Goal: Communication & Community: Answer question/provide support

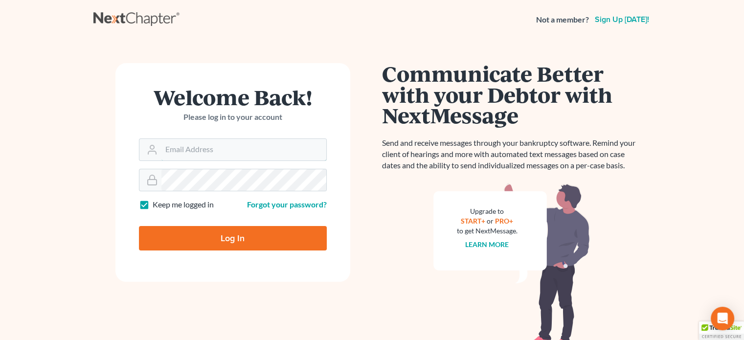
type input "cap@dimentfirm.com"
click at [231, 240] on input "Log In" at bounding box center [233, 238] width 188 height 24
type input "Thinking..."
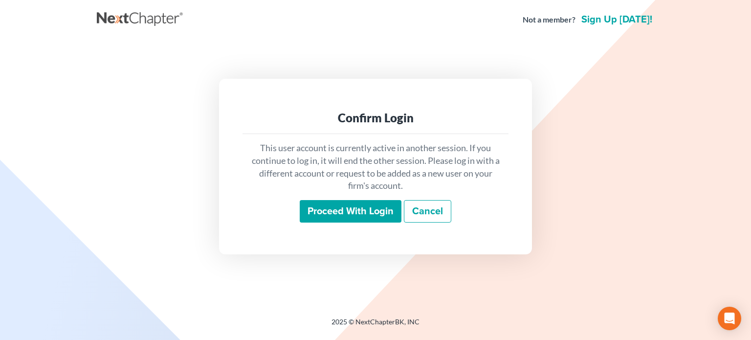
click at [350, 207] on input "Proceed with login" at bounding box center [351, 211] width 102 height 22
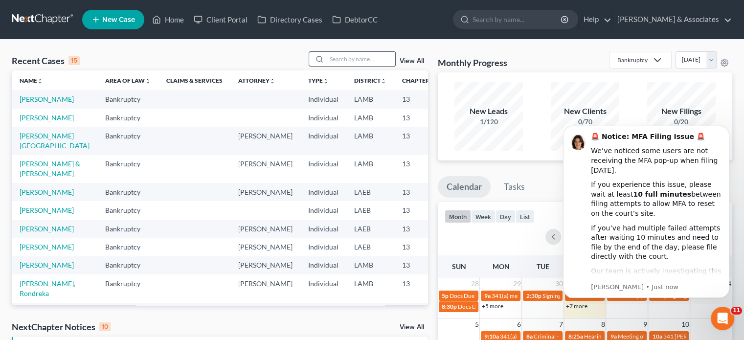
click at [338, 56] on input "search" at bounding box center [361, 59] width 68 height 14
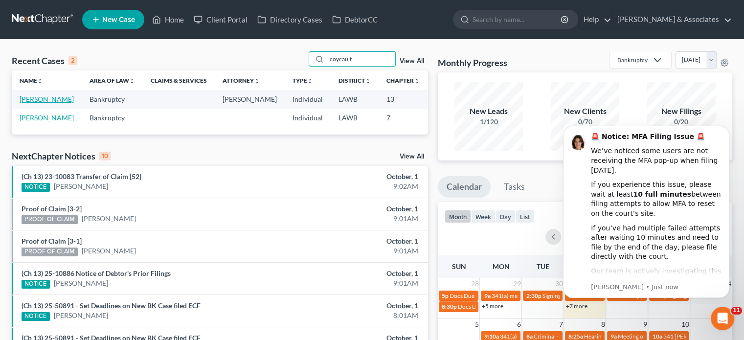
type input "coycault"
click at [32, 99] on link "[PERSON_NAME]" at bounding box center [47, 99] width 54 height 8
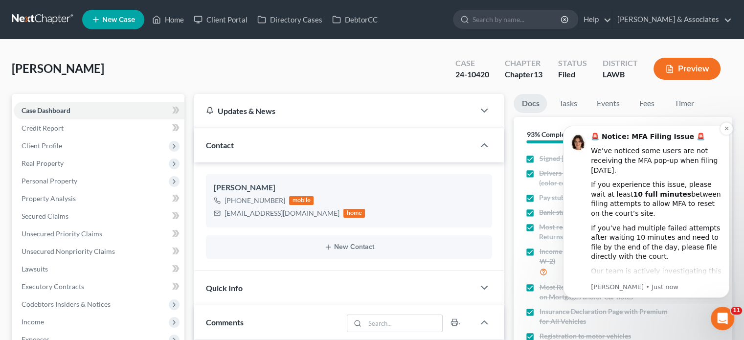
scroll to position [2857, 0]
click at [724, 132] on button "Dismiss notification" at bounding box center [726, 128] width 13 height 13
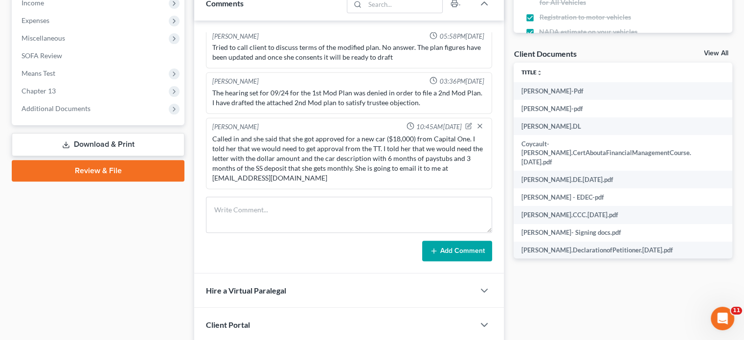
scroll to position [342, 0]
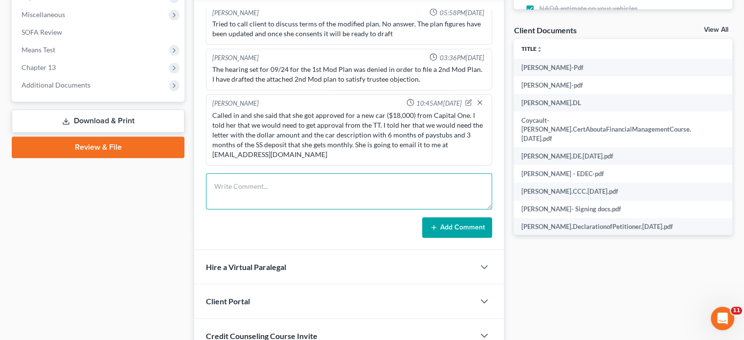
click at [307, 184] on textarea at bounding box center [349, 191] width 286 height 36
paste textarea "Hi [PERSON_NAME]. Please disregard getting me approved to get a loan for a vehi…"
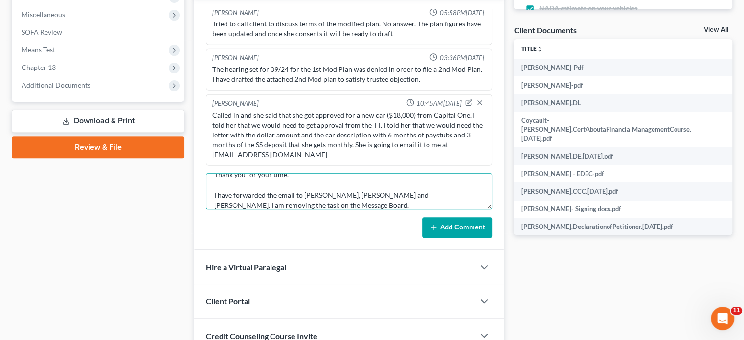
type textarea "Just recieved an email from [PERSON_NAME]: Hi [PERSON_NAME]. Please disregard g…"
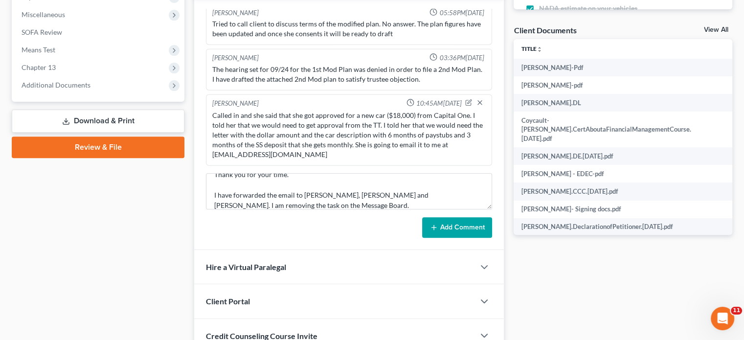
click at [463, 228] on button "Add Comment" at bounding box center [457, 227] width 70 height 21
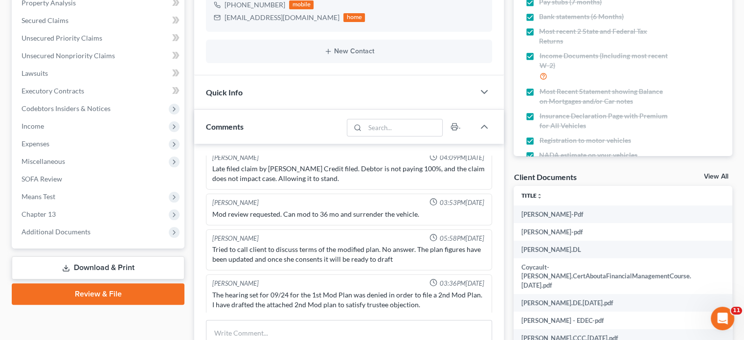
scroll to position [0, 0]
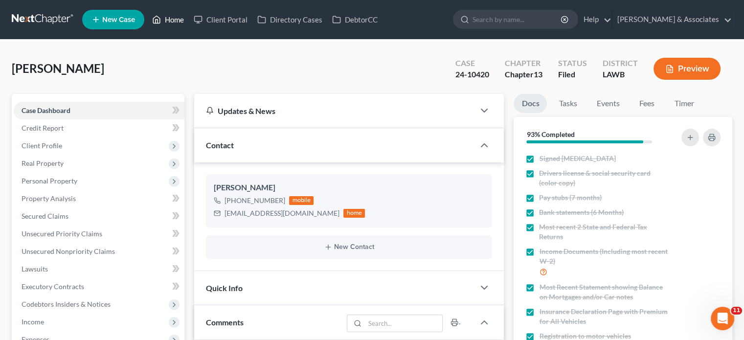
click at [179, 18] on link "Home" at bounding box center [168, 20] width 42 height 18
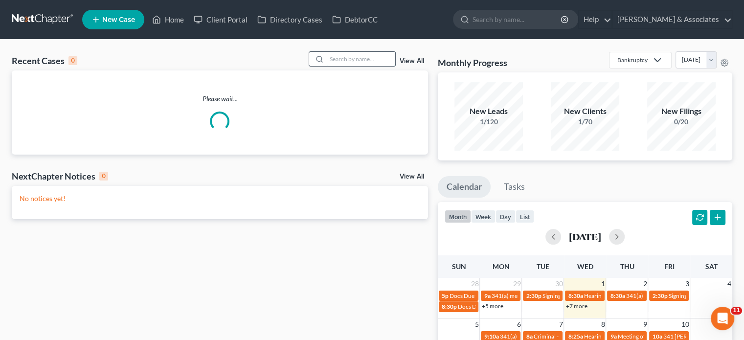
click at [342, 62] on input "search" at bounding box center [361, 59] width 68 height 14
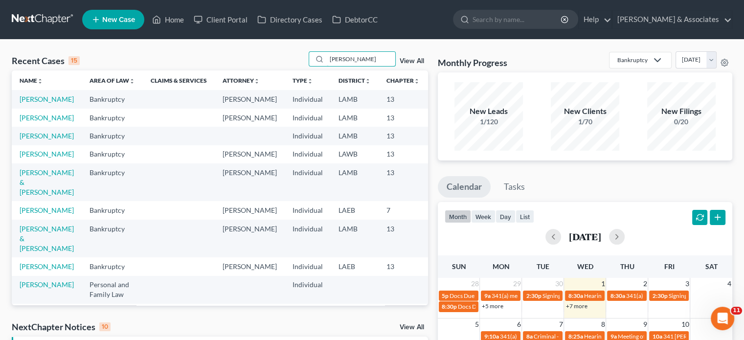
type input "[PERSON_NAME]"
click at [32, 104] on td "[PERSON_NAME]" at bounding box center [47, 99] width 70 height 18
click at [27, 103] on link "[PERSON_NAME]" at bounding box center [47, 99] width 54 height 8
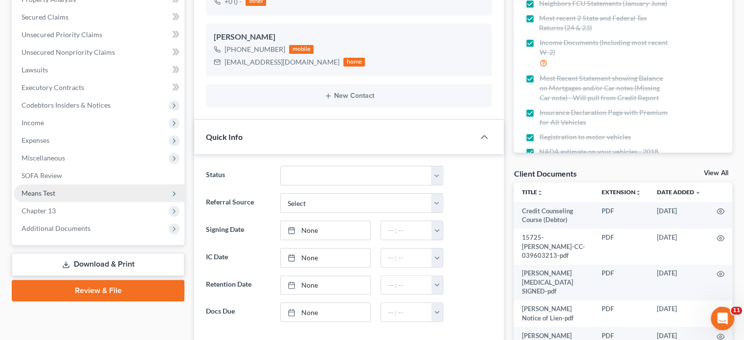
scroll to position [196, 0]
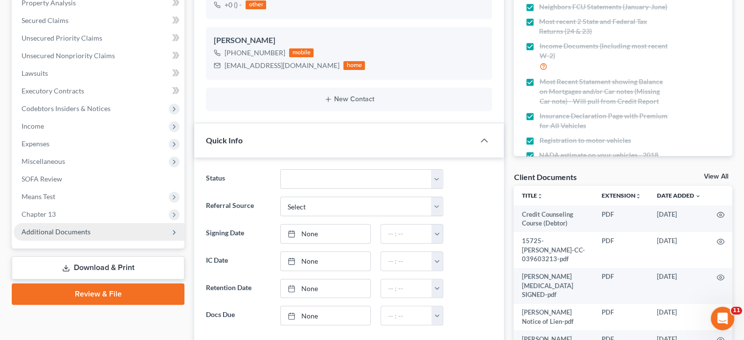
click at [56, 227] on span "Additional Documents" at bounding box center [56, 231] width 69 height 8
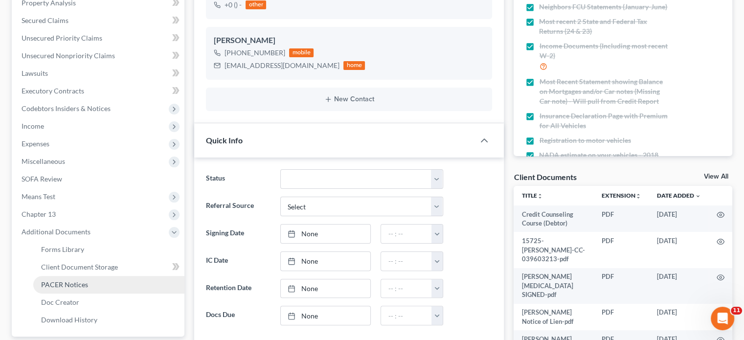
click at [81, 285] on span "PACER Notices" at bounding box center [64, 284] width 47 height 8
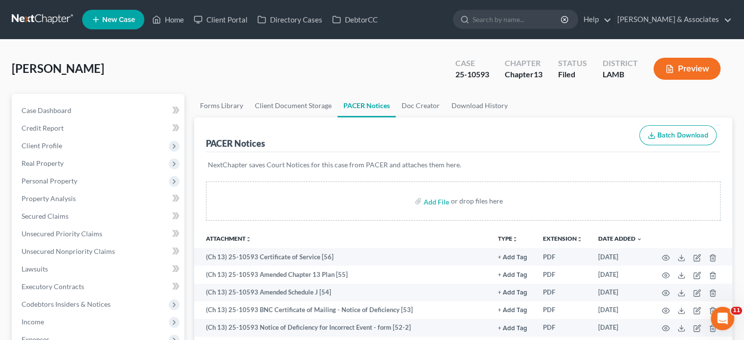
scroll to position [49, 0]
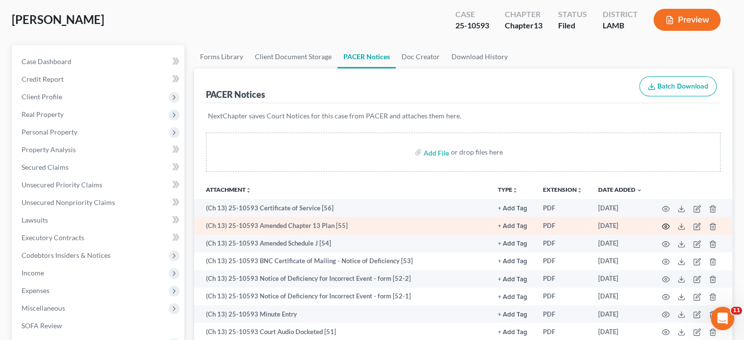
click at [666, 226] on circle "button" at bounding box center [665, 226] width 2 height 2
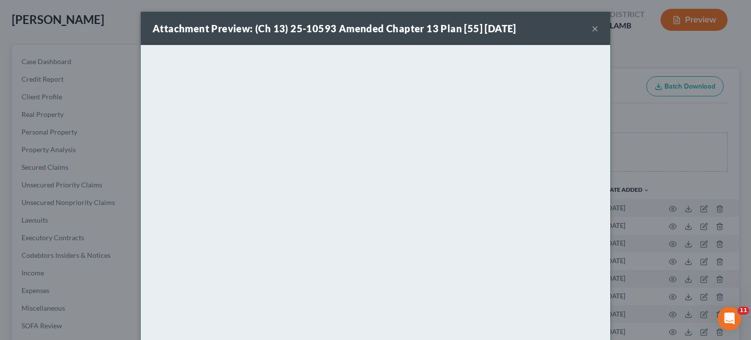
click at [592, 33] on button "×" at bounding box center [595, 28] width 7 height 12
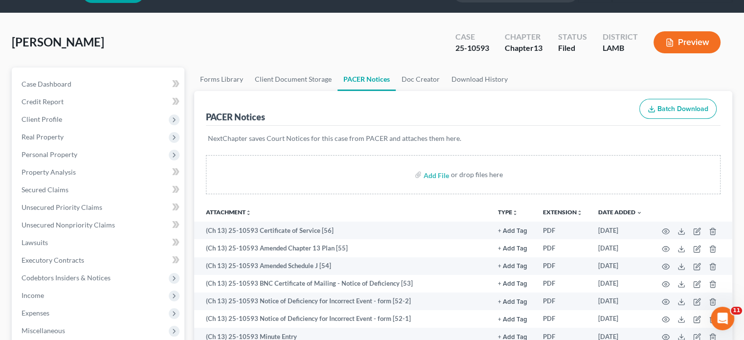
scroll to position [0, 0]
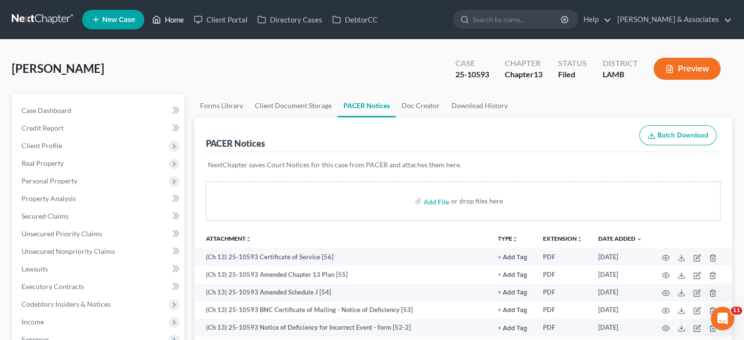
click at [170, 21] on link "Home" at bounding box center [168, 20] width 42 height 18
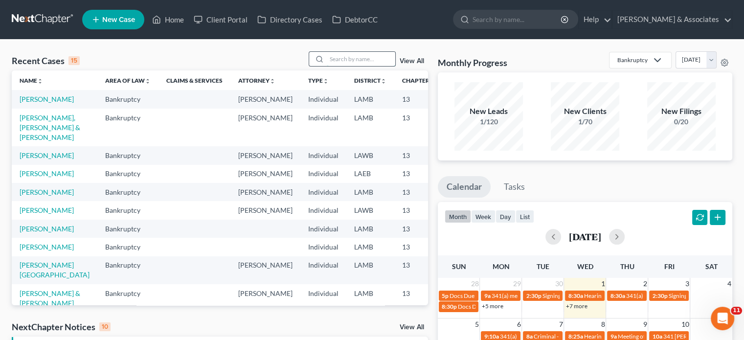
click at [341, 56] on input "search" at bounding box center [361, 59] width 68 height 14
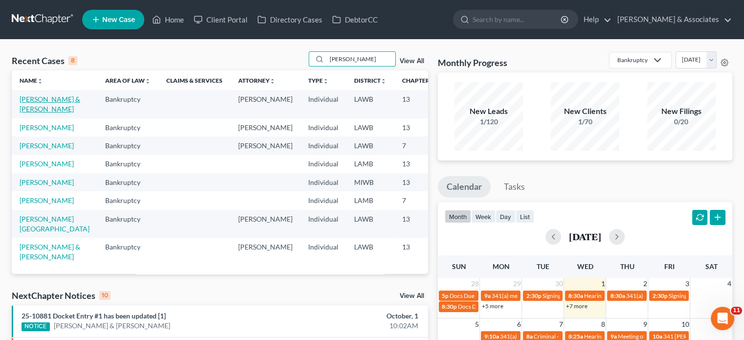
type input "[PERSON_NAME]"
click at [33, 105] on link "[PERSON_NAME] & [PERSON_NAME]" at bounding box center [50, 104] width 61 height 18
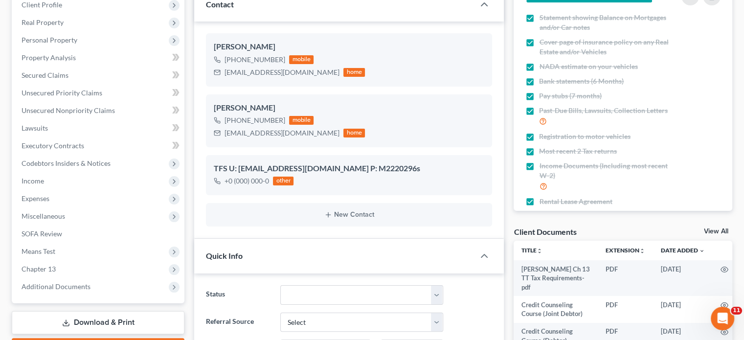
scroll to position [98, 0]
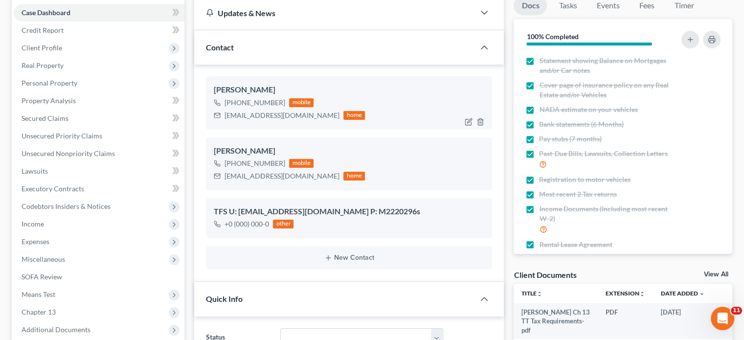
drag, startPoint x: 234, startPoint y: 101, endPoint x: 280, endPoint y: 106, distance: 46.7
click at [280, 106] on div "[PHONE_NUMBER]" at bounding box center [254, 103] width 61 height 10
copy div "[PHONE_NUMBER]"
drag, startPoint x: 234, startPoint y: 162, endPoint x: 284, endPoint y: 159, distance: 50.4
click at [284, 159] on div "[PHONE_NUMBER] mobile" at bounding box center [289, 163] width 151 height 13
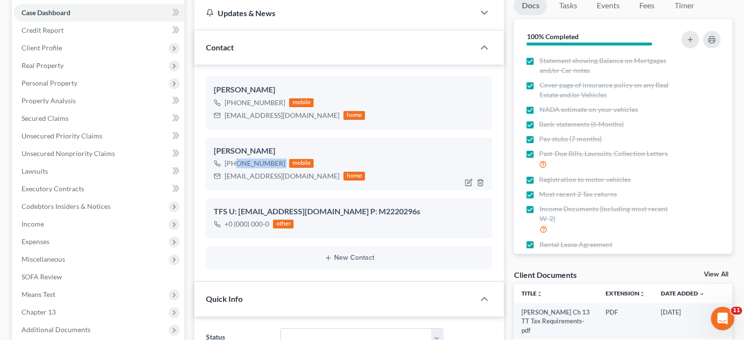
copy div "[PHONE_NUMBER]"
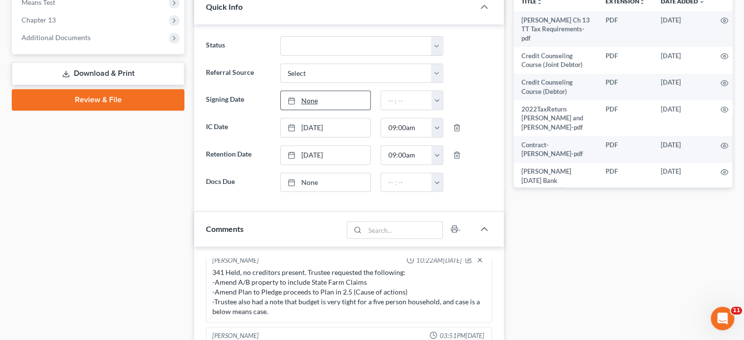
scroll to position [538, 0]
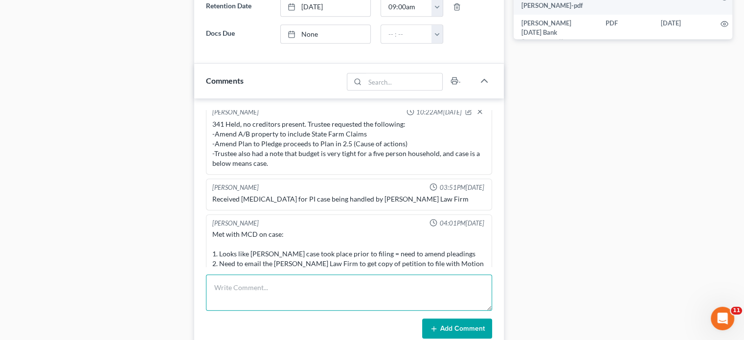
click at [253, 282] on textarea at bounding box center [349, 292] width 286 height 36
type textarea "Sent another SMS to the only phone we have on file to request 2024 State and Fe…"
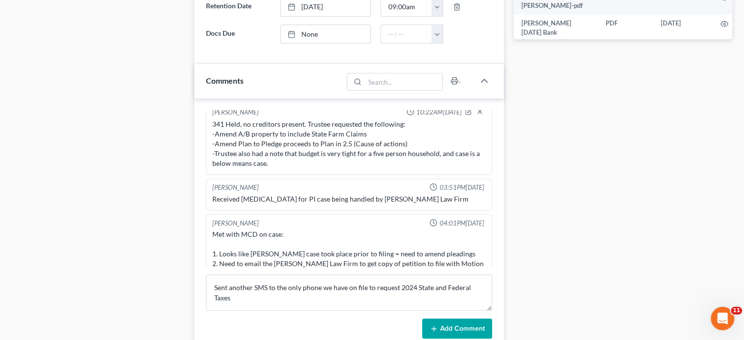
click at [440, 333] on button "Add Comment" at bounding box center [457, 328] width 70 height 21
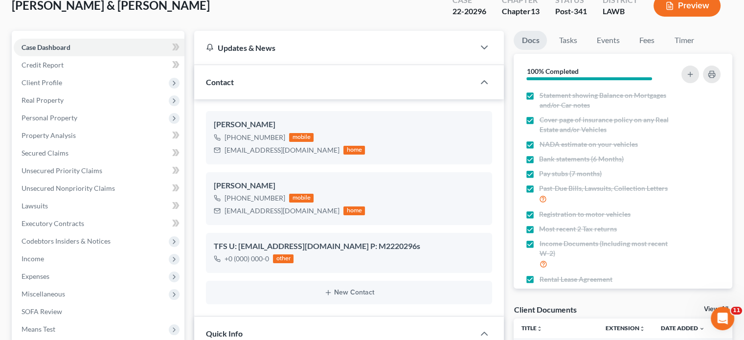
scroll to position [0, 0]
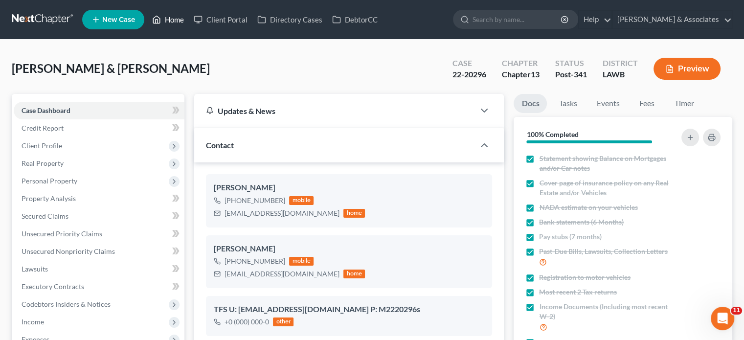
click at [176, 23] on link "Home" at bounding box center [168, 20] width 42 height 18
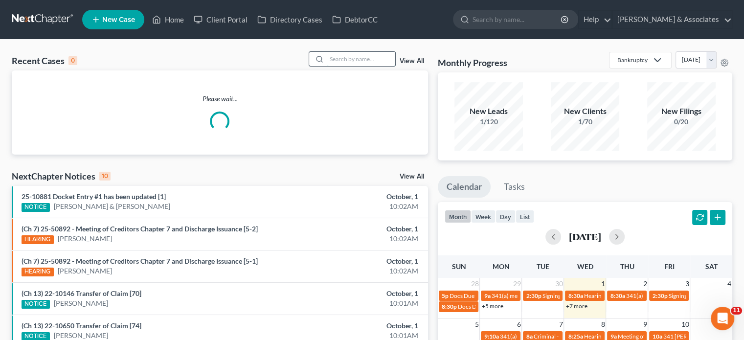
click at [338, 61] on input "search" at bounding box center [361, 59] width 68 height 14
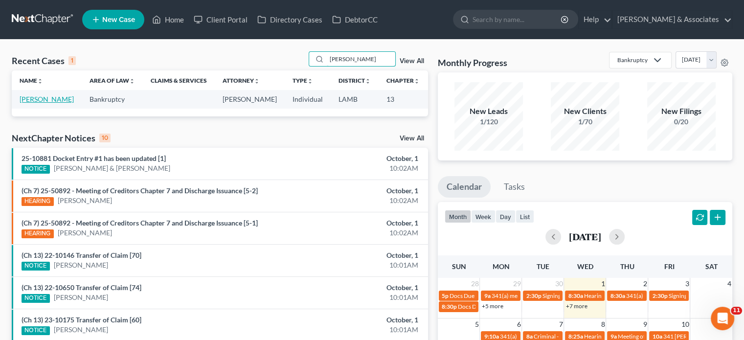
type input "[PERSON_NAME]"
click at [28, 103] on link "[PERSON_NAME]" at bounding box center [47, 99] width 54 height 8
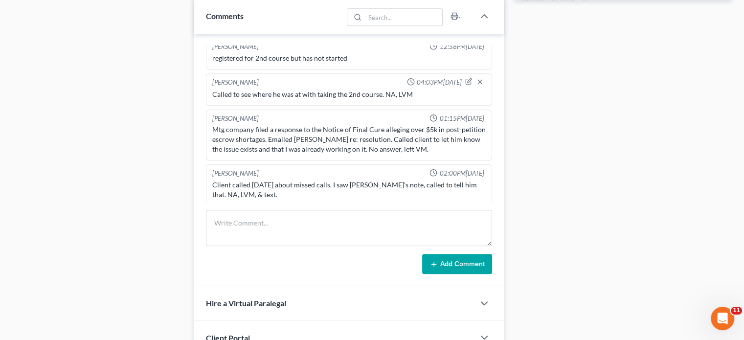
scroll to position [587, 0]
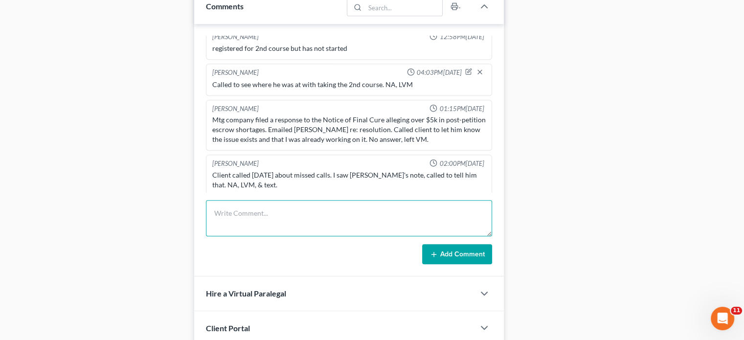
drag, startPoint x: 258, startPoint y: 211, endPoint x: 264, endPoint y: 217, distance: 8.6
click at [258, 211] on textarea at bounding box center [349, 218] width 286 height 36
type textarea "Called to ask where he was at with his second debtors course. NA LVM and Text"
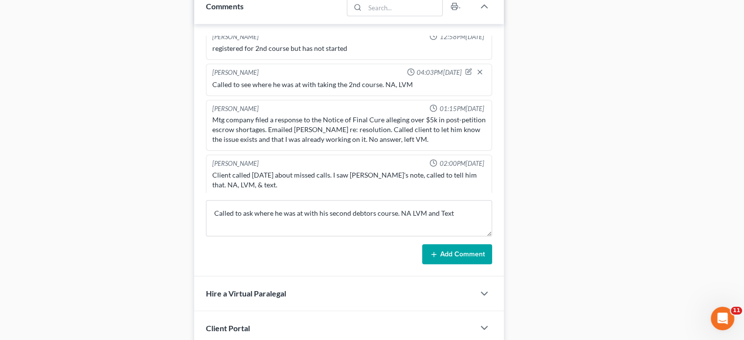
click at [462, 257] on button "Add Comment" at bounding box center [457, 254] width 70 height 21
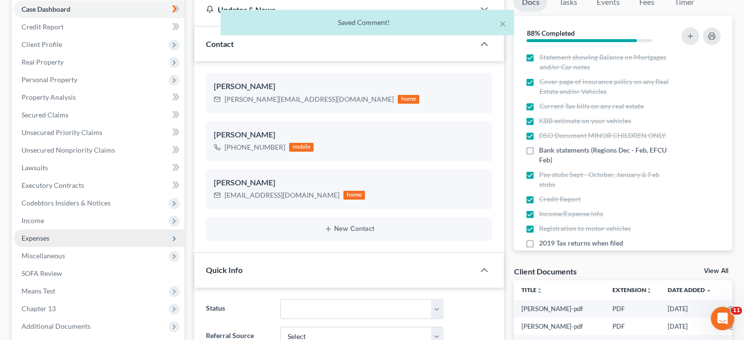
scroll to position [0, 0]
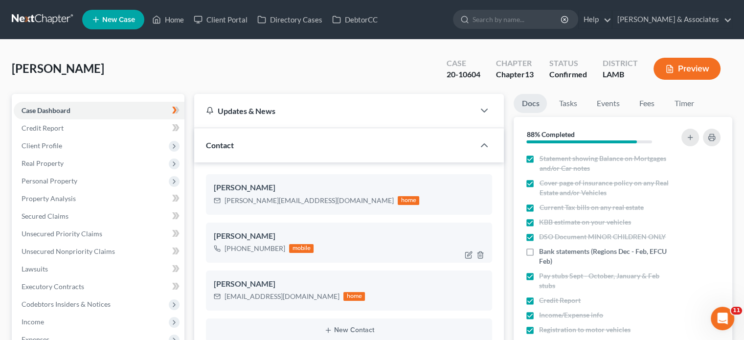
drag, startPoint x: 233, startPoint y: 247, endPoint x: 281, endPoint y: 242, distance: 48.2
click at [281, 242] on div "[PHONE_NUMBER] mobile" at bounding box center [264, 248] width 100 height 13
copy div "[PHONE_NUMBER]"
drag, startPoint x: 172, startPoint y: 20, endPoint x: 209, endPoint y: 60, distance: 54.7
click at [172, 20] on link "Home" at bounding box center [168, 20] width 42 height 18
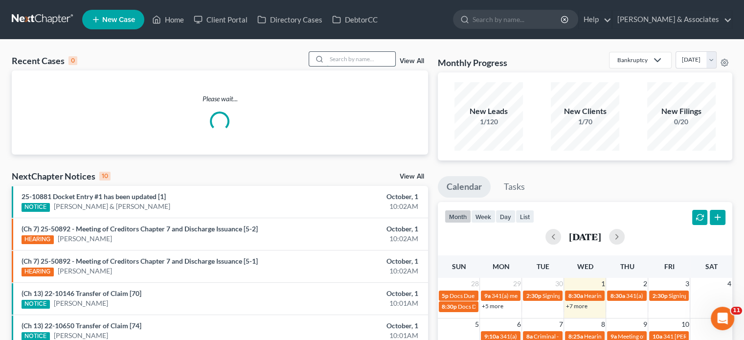
click at [352, 60] on input "search" at bounding box center [361, 59] width 68 height 14
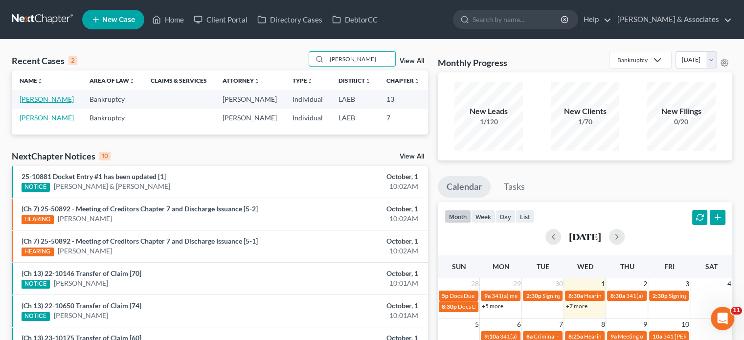
type input "[PERSON_NAME]"
click at [27, 101] on link "[PERSON_NAME]" at bounding box center [47, 99] width 54 height 8
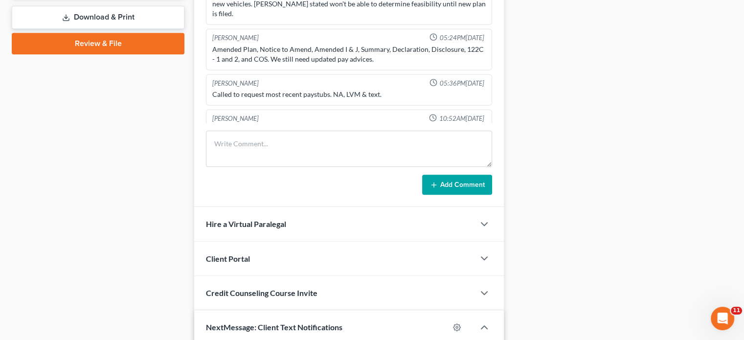
scroll to position [489, 0]
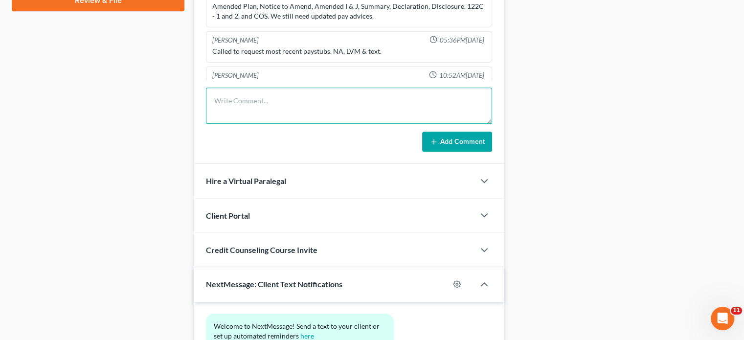
drag, startPoint x: 258, startPoint y: 106, endPoint x: 307, endPoint y: 190, distance: 97.3
click at [258, 106] on textarea at bounding box center [349, 106] width 286 height 36
type textarea "Called, NA, LVM and a Text in regards to getting his most recent paystubs to ge…"
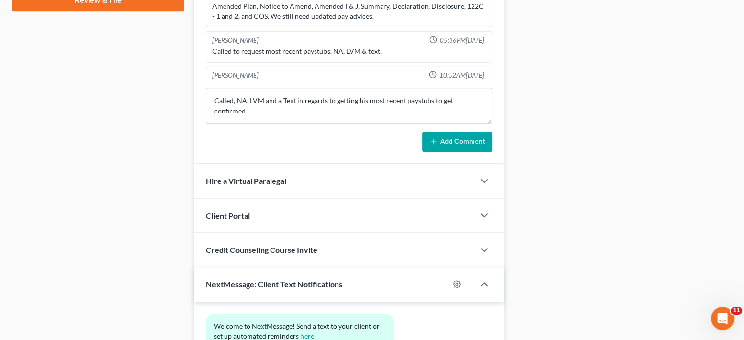
click at [466, 144] on button "Add Comment" at bounding box center [457, 142] width 70 height 21
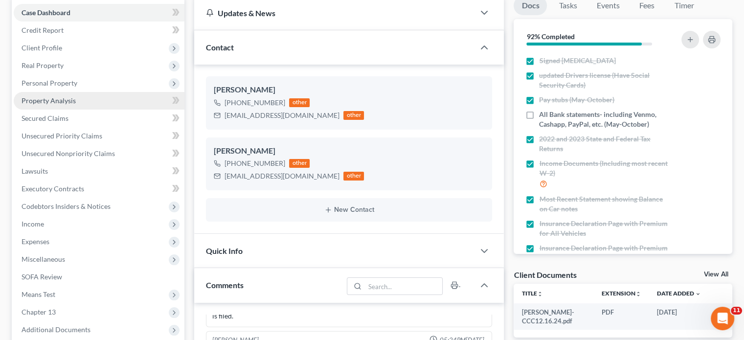
scroll to position [0, 0]
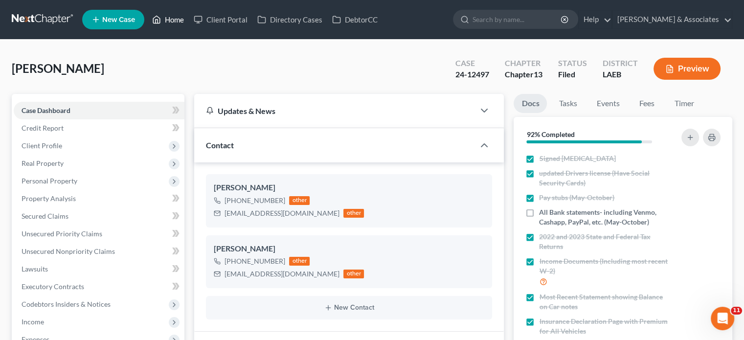
drag, startPoint x: 173, startPoint y: 17, endPoint x: 313, endPoint y: 339, distance: 351.4
click at [173, 17] on link "Home" at bounding box center [168, 20] width 42 height 18
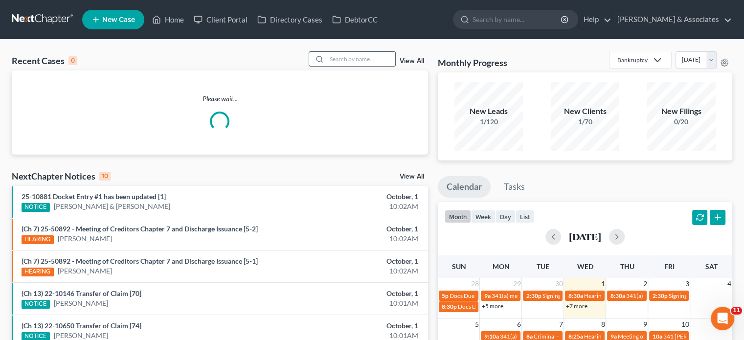
click at [337, 64] on input "search" at bounding box center [361, 59] width 68 height 14
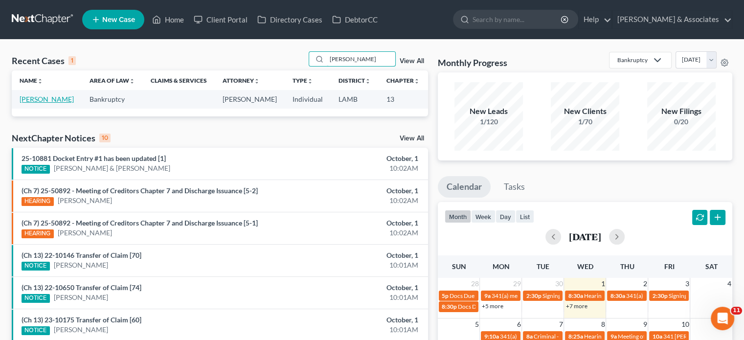
type input "[PERSON_NAME]"
click at [28, 103] on link "[PERSON_NAME]" at bounding box center [47, 99] width 54 height 8
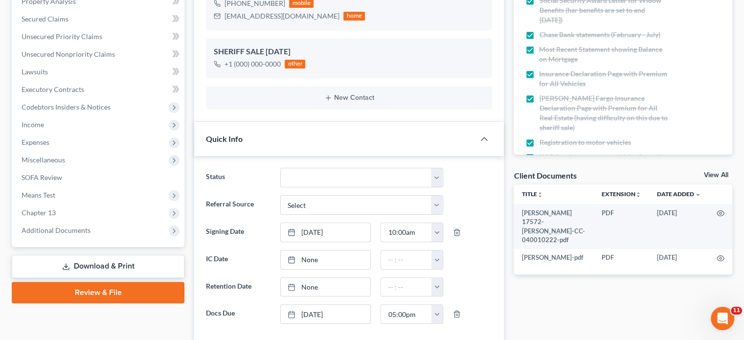
scroll to position [49, 0]
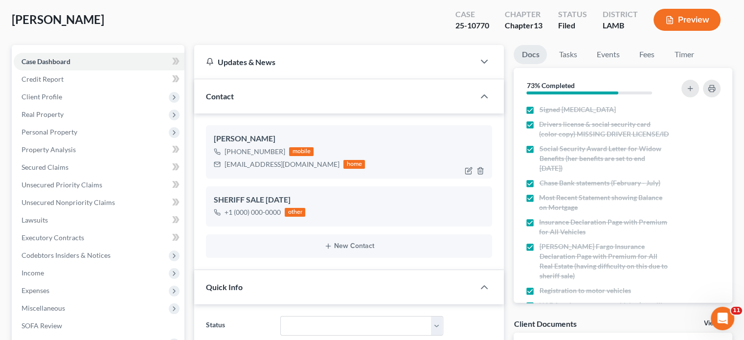
drag, startPoint x: 235, startPoint y: 152, endPoint x: 281, endPoint y: 148, distance: 46.1
click at [281, 148] on div "[PHONE_NUMBER]" at bounding box center [254, 152] width 61 height 10
click at [237, 154] on div "[PHONE_NUMBER]" at bounding box center [254, 152] width 61 height 10
drag, startPoint x: 232, startPoint y: 150, endPoint x: 282, endPoint y: 151, distance: 49.4
click at [282, 151] on div "[PHONE_NUMBER] mobile" at bounding box center [289, 151] width 151 height 13
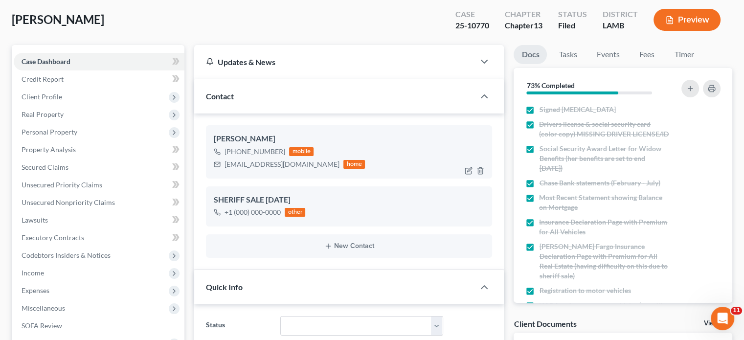
copy div "[PHONE_NUMBER]"
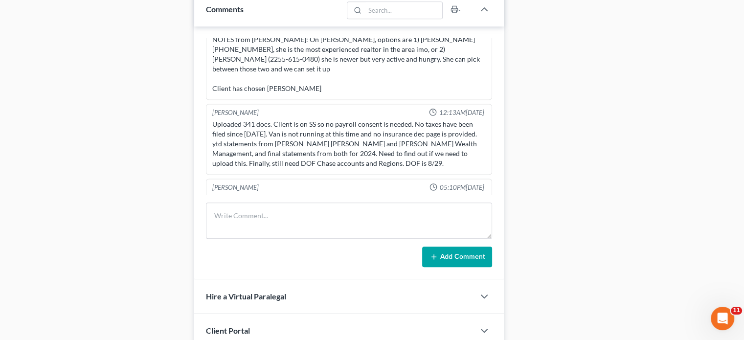
scroll to position [636, 0]
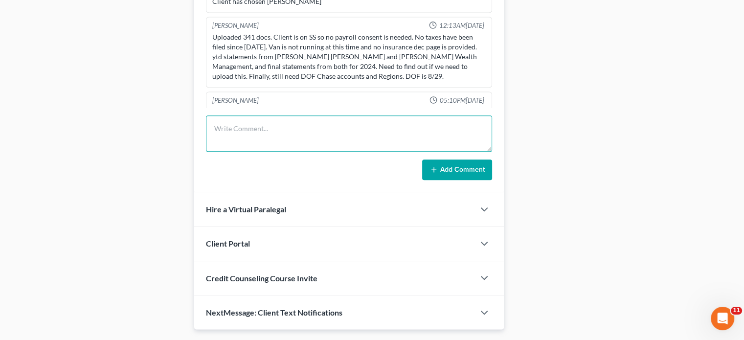
click at [282, 125] on textarea at bounding box center [349, 133] width 286 height 36
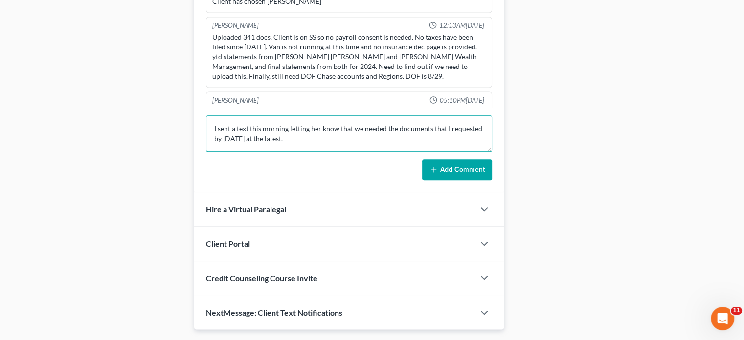
scroll to position [2, 0]
type textarea "I sent a text this morning letting her know that we needed the documents that I…"
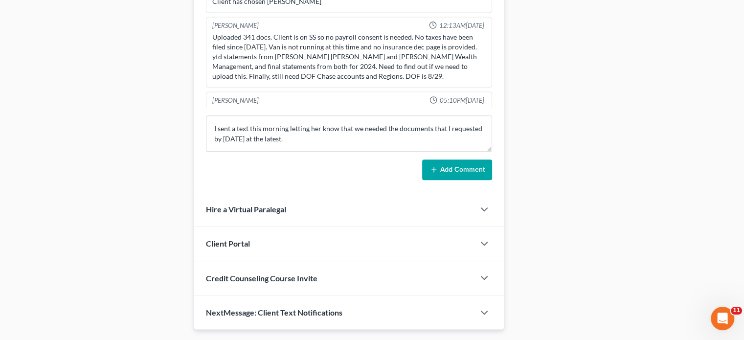
click at [448, 172] on button "Add Comment" at bounding box center [457, 169] width 70 height 21
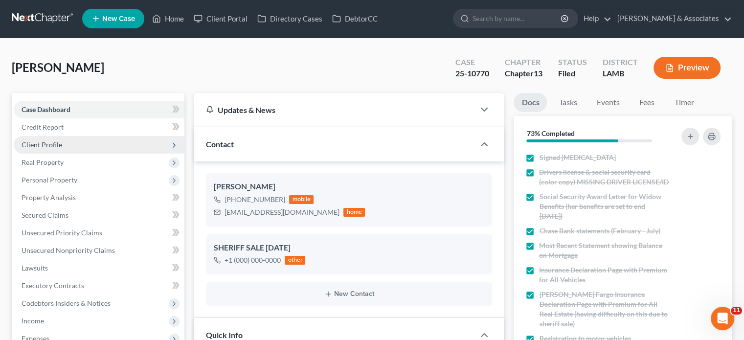
scroll to position [0, 0]
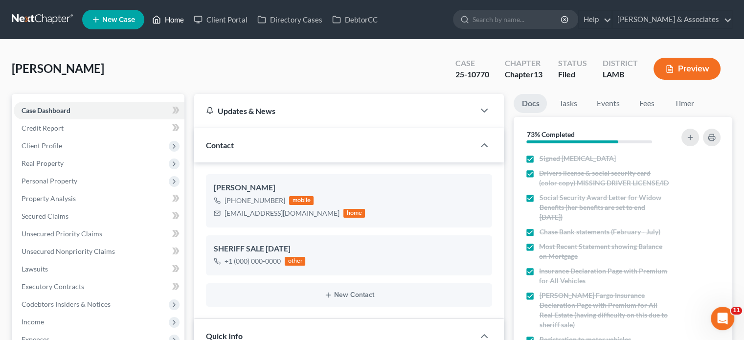
drag, startPoint x: 168, startPoint y: 15, endPoint x: 176, endPoint y: 37, distance: 23.3
click at [168, 15] on link "Home" at bounding box center [168, 20] width 42 height 18
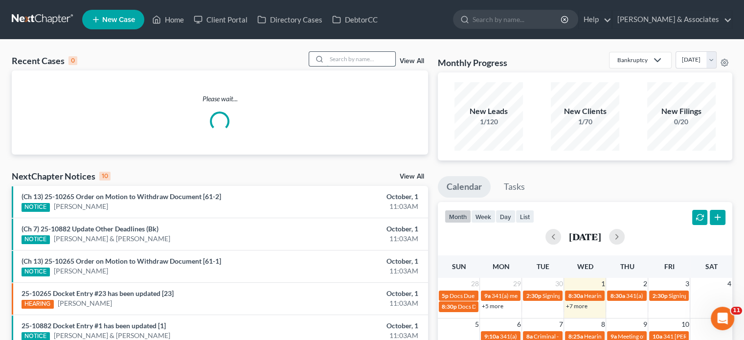
click at [339, 59] on input "search" at bounding box center [361, 59] width 68 height 14
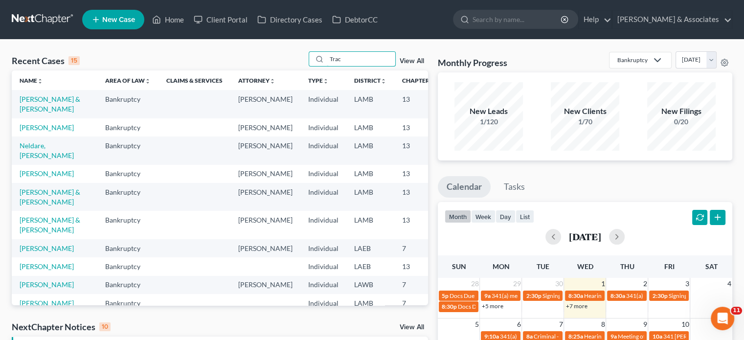
type input "Trac"
click at [27, 136] on td "[PERSON_NAME]" at bounding box center [55, 127] width 86 height 18
click at [27, 132] on link "[PERSON_NAME]" at bounding box center [47, 127] width 54 height 8
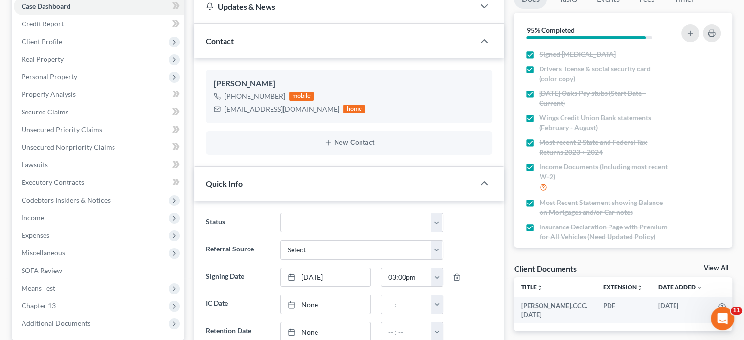
scroll to position [98, 0]
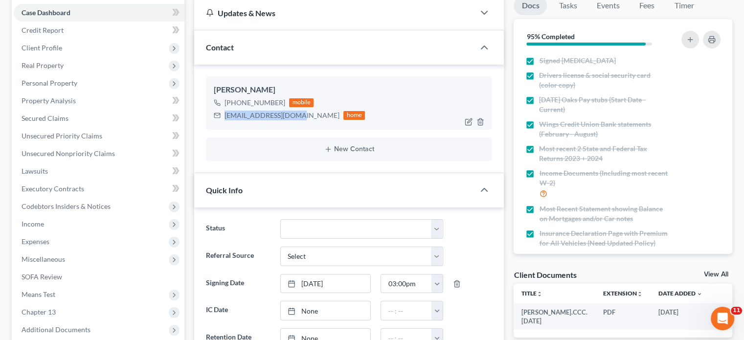
drag, startPoint x: 224, startPoint y: 115, endPoint x: 289, endPoint y: 115, distance: 65.0
click at [289, 115] on div "[EMAIL_ADDRESS][DOMAIN_NAME] home" at bounding box center [289, 115] width 151 height 13
copy div "[EMAIL_ADDRESS][DOMAIN_NAME]"
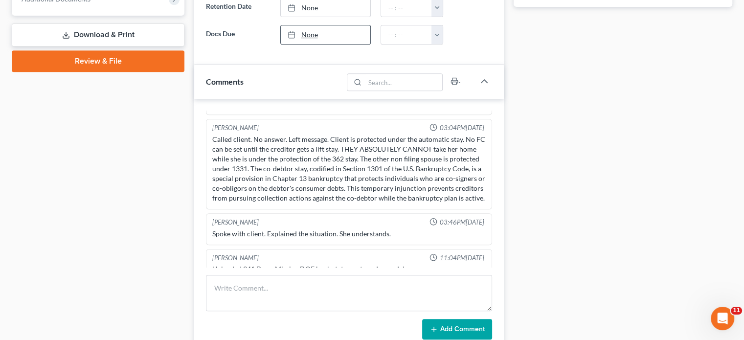
scroll to position [440, 0]
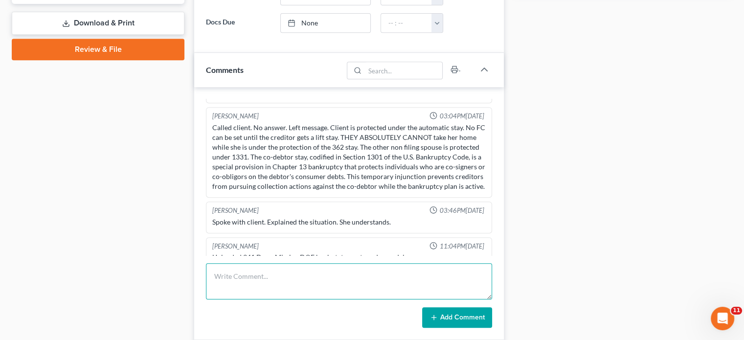
click at [351, 267] on textarea at bounding box center [349, 281] width 286 height 36
click at [419, 252] on div "Uploaded 341 Docs. Missing DOF bank statements and pay advice" at bounding box center [348, 257] width 273 height 10
click at [324, 270] on textarea at bounding box center [349, 281] width 286 height 36
click at [252, 273] on textarea at bounding box center [349, 281] width 286 height 36
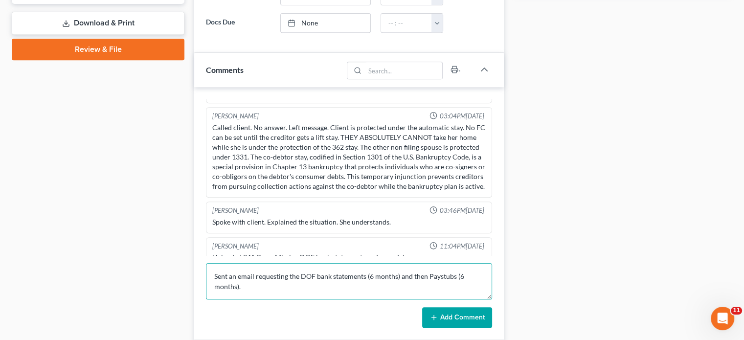
type textarea "Sent an email requesting the DOF bank statements (6 months) and then Paystubs (…"
click at [459, 309] on button "Add Comment" at bounding box center [457, 317] width 70 height 21
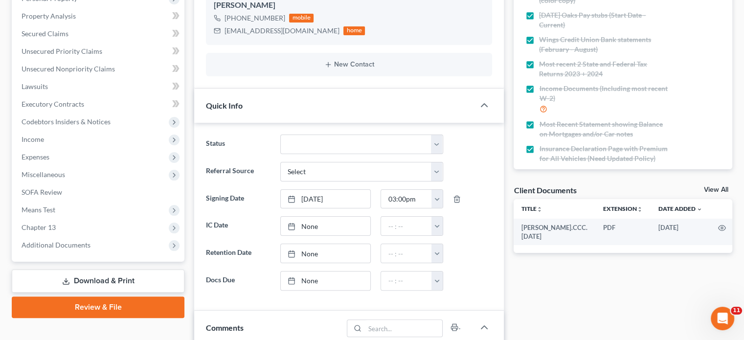
scroll to position [0, 0]
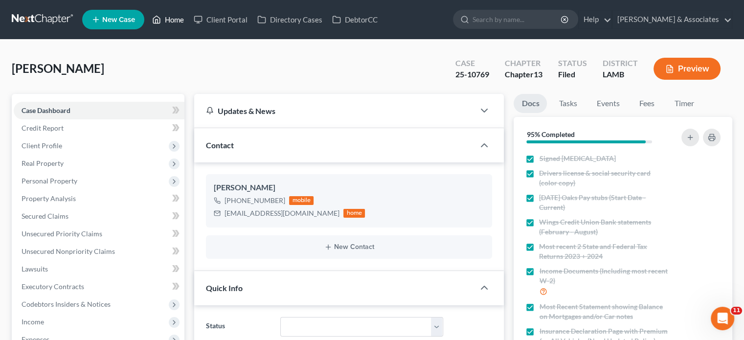
click at [182, 18] on link "Home" at bounding box center [168, 20] width 42 height 18
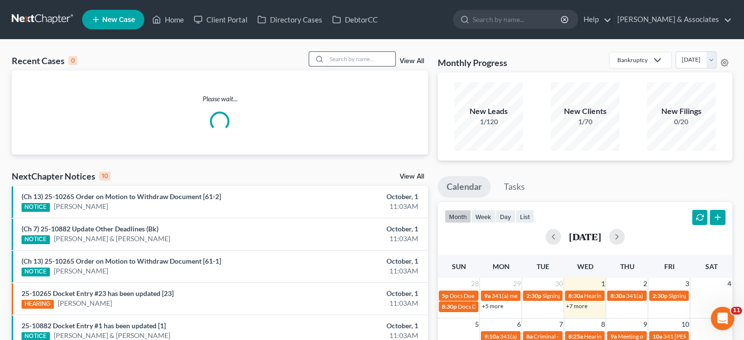
click at [352, 60] on input "search" at bounding box center [361, 59] width 68 height 14
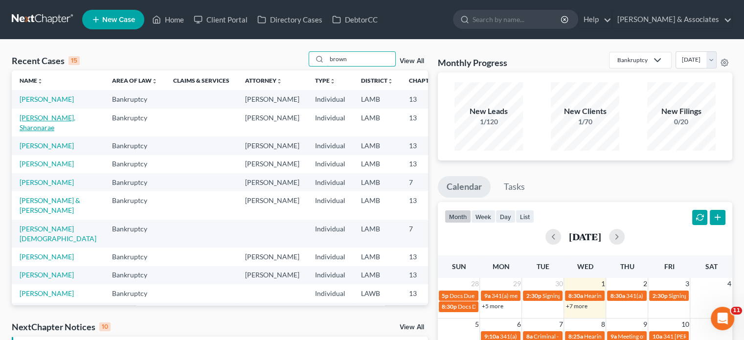
type input "brown"
click at [29, 132] on link "[PERSON_NAME], Sharonarae" at bounding box center [48, 122] width 56 height 18
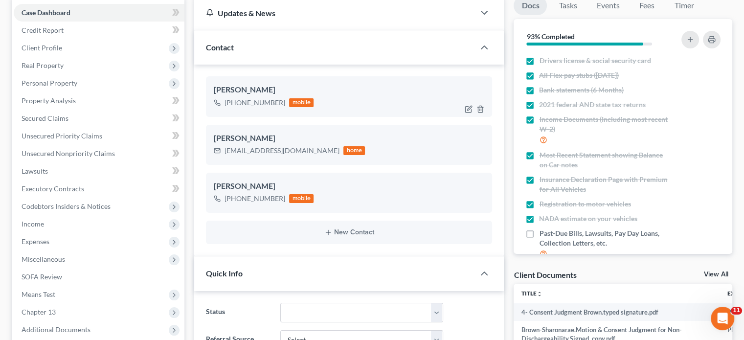
scroll to position [663, 0]
